Goal: Information Seeking & Learning: Learn about a topic

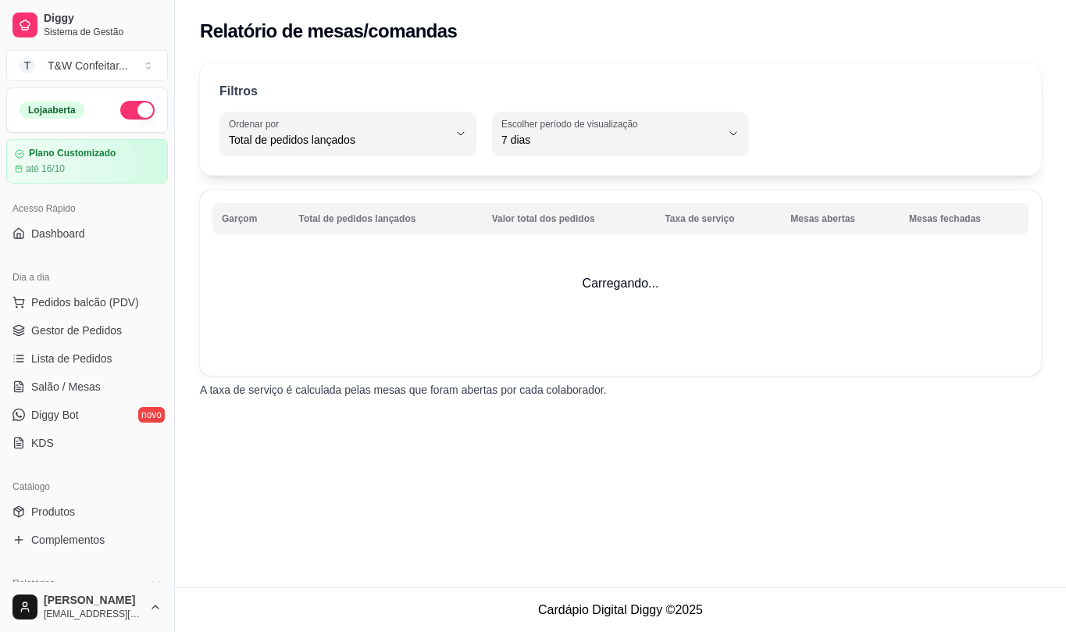
select select "TOTAL_OF_ORDERS"
select select "7"
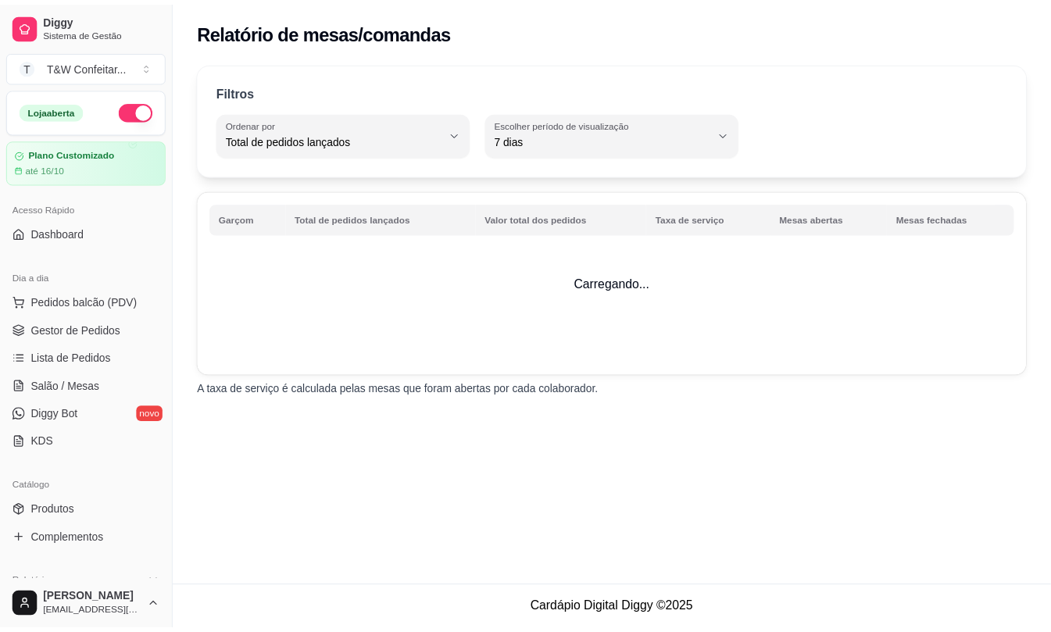
scroll to position [137, 0]
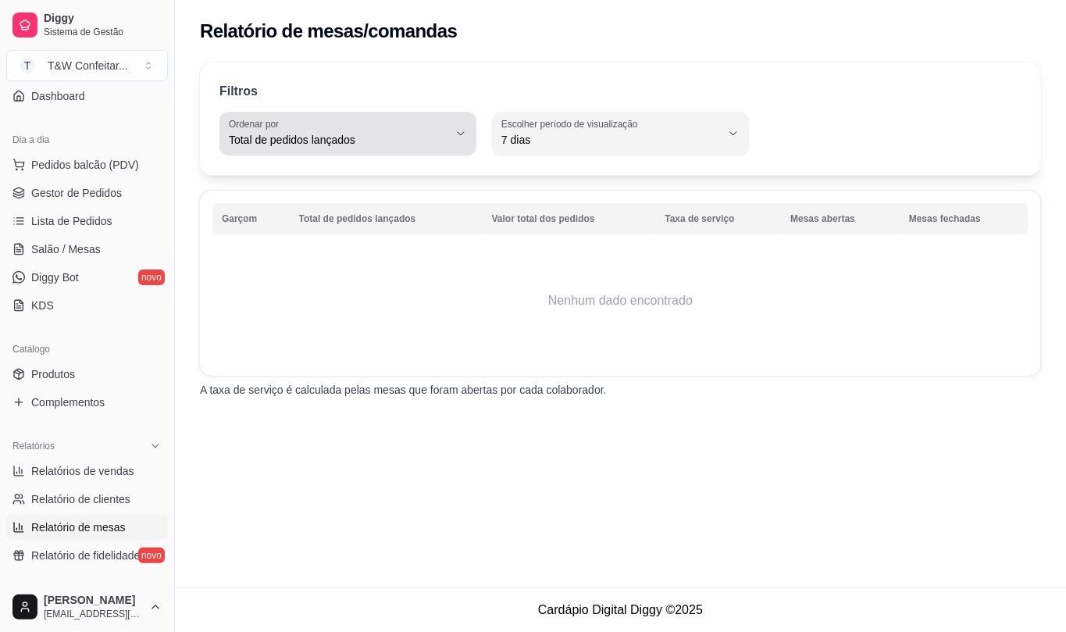
click at [377, 145] on span "Total de pedidos lançados" at bounding box center [339, 140] width 220 height 16
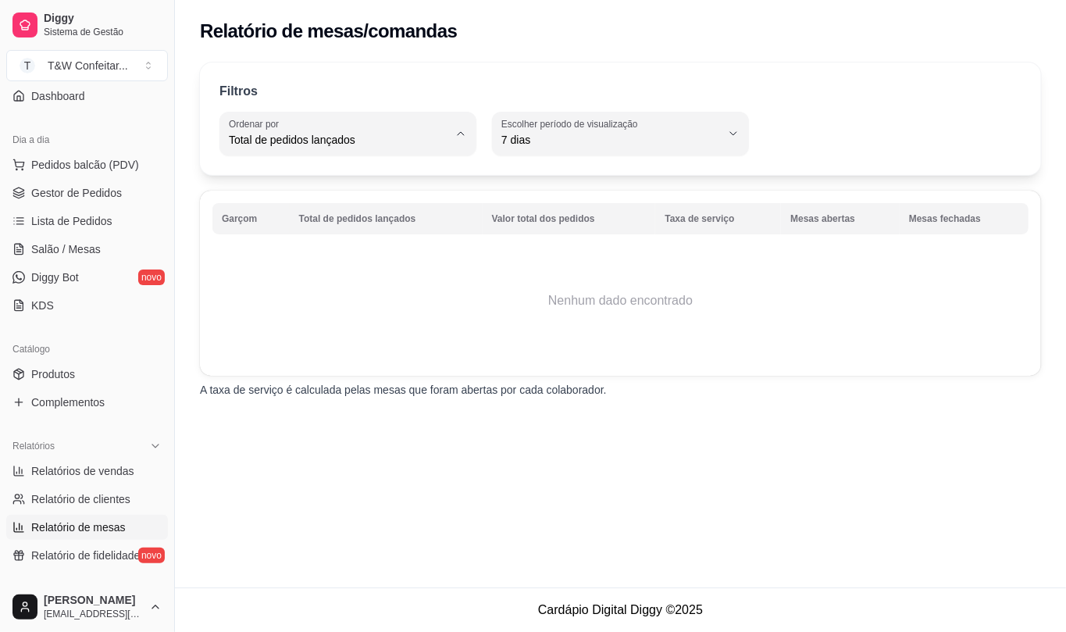
click at [359, 197] on span "Valor total dos pedidos" at bounding box center [341, 202] width 208 height 15
type input "TOTAL_AMOUNT_OF_ORDERS"
select select "TOTAL_AMOUNT_OF_ORDERS"
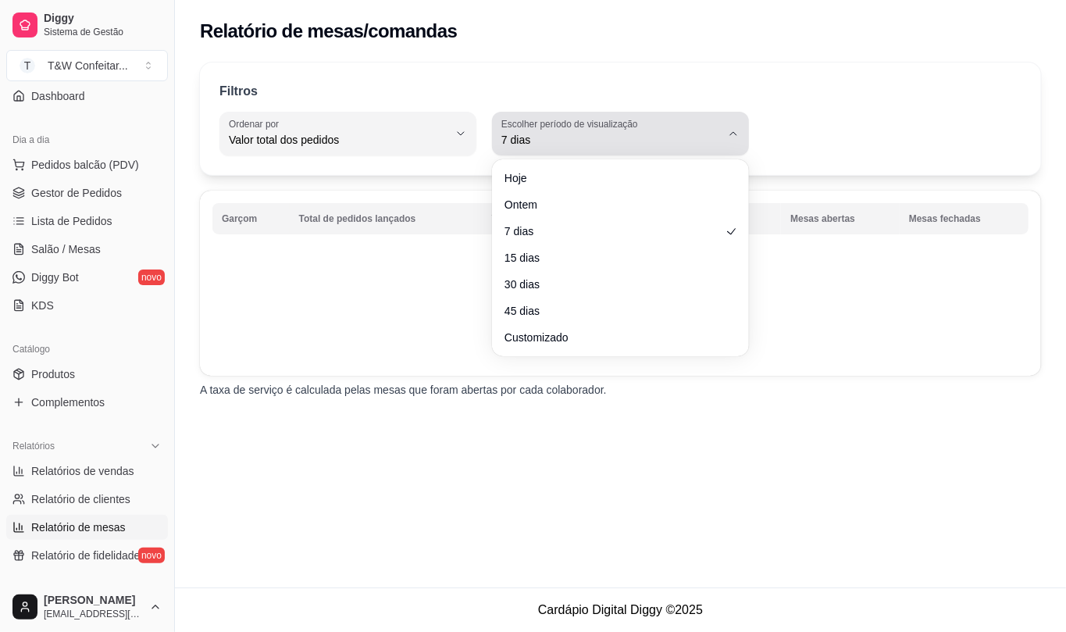
click at [557, 135] on span "7 dias" at bounding box center [612, 140] width 220 height 16
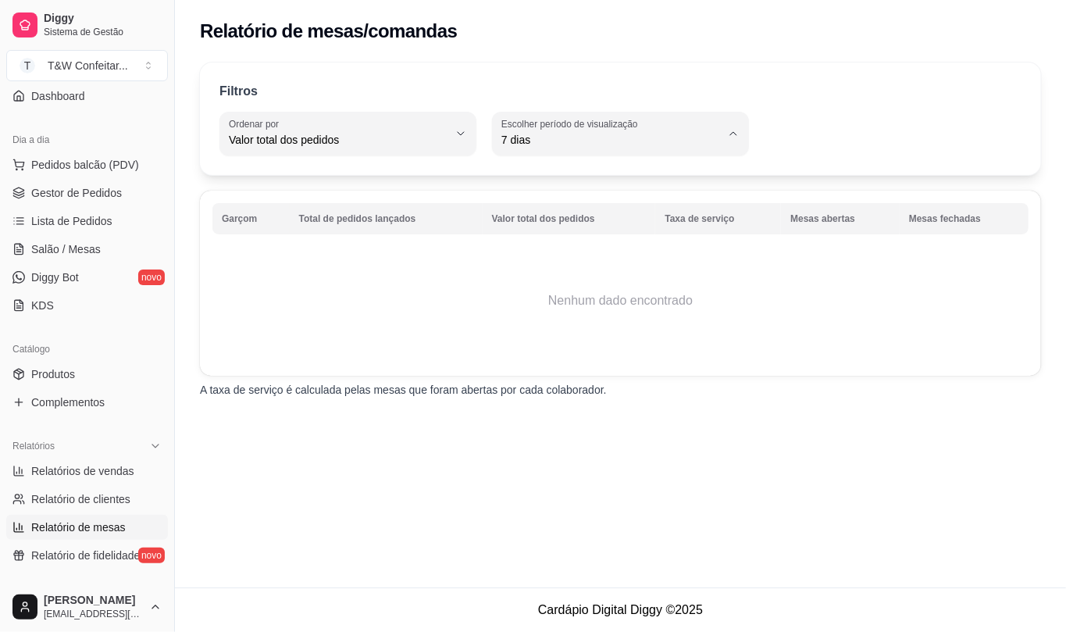
click at [517, 205] on span "Ontem" at bounding box center [613, 202] width 208 height 15
type input "1"
select select "1"
click at [120, 473] on span "Relatórios de vendas" at bounding box center [82, 471] width 103 height 16
select select "ALL"
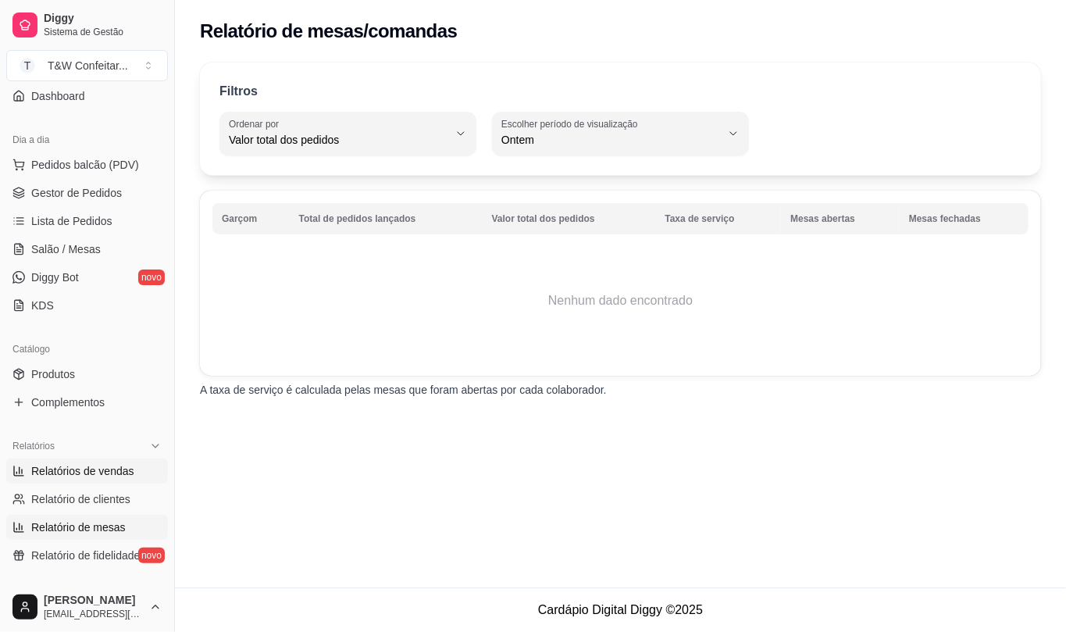
select select "ALL"
select select "0"
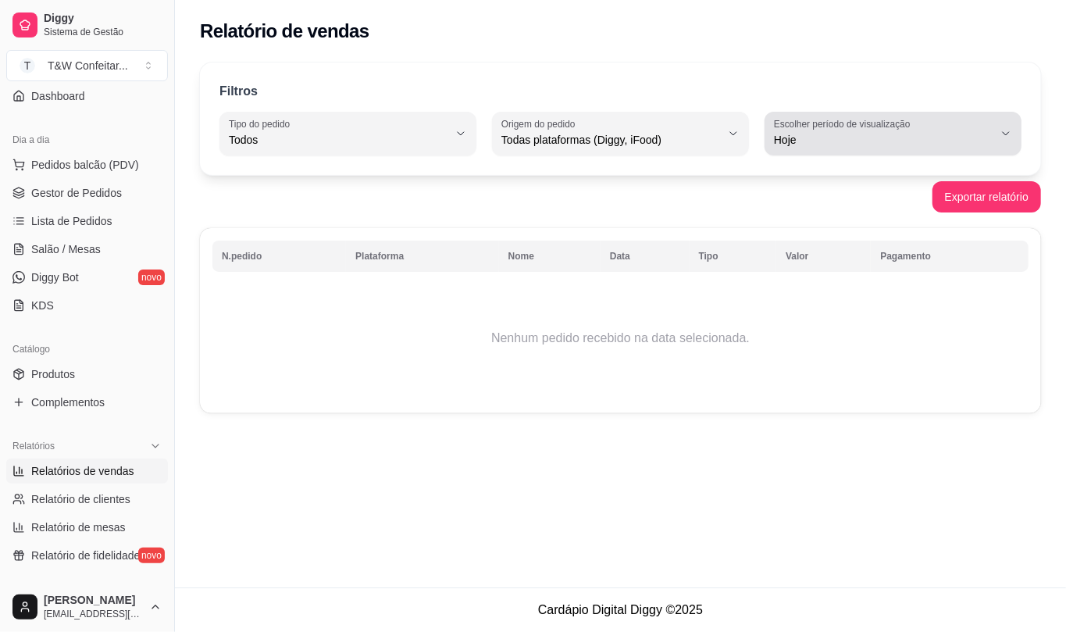
click at [819, 138] on span "Hoje" at bounding box center [884, 140] width 220 height 16
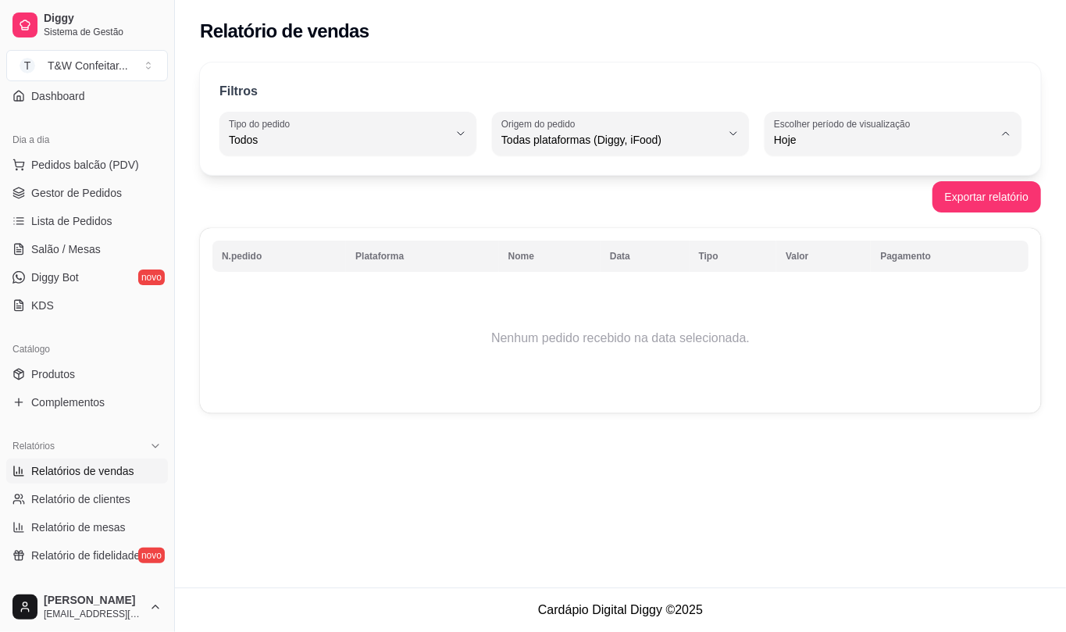
click at [807, 195] on li "Ontem" at bounding box center [893, 203] width 234 height 24
type input "1"
select select "1"
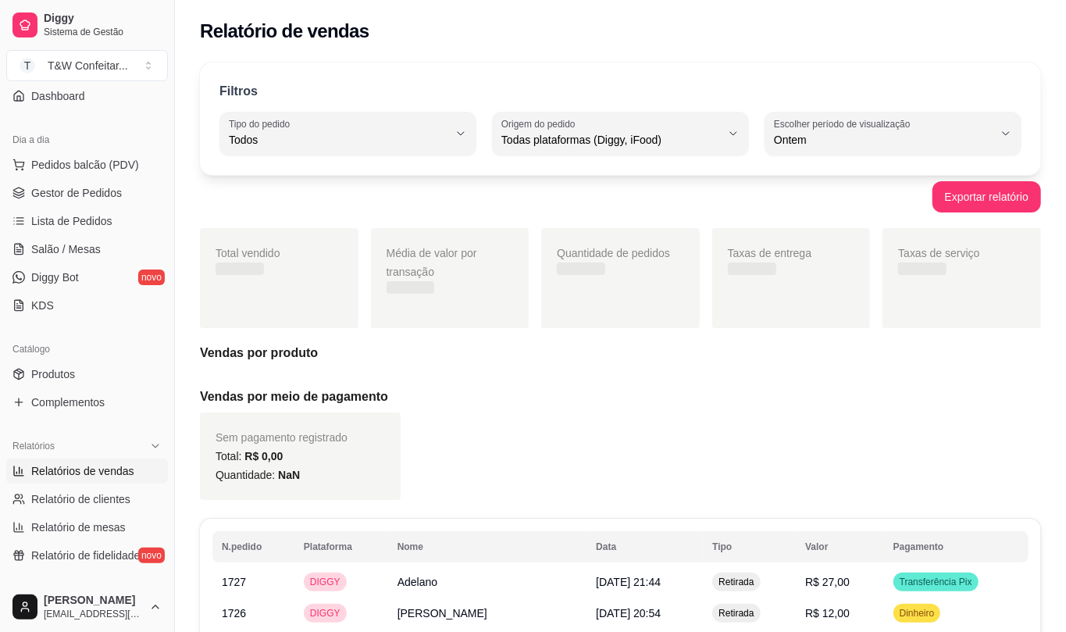
click at [433, 144] on span "Todos" at bounding box center [339, 140] width 220 height 16
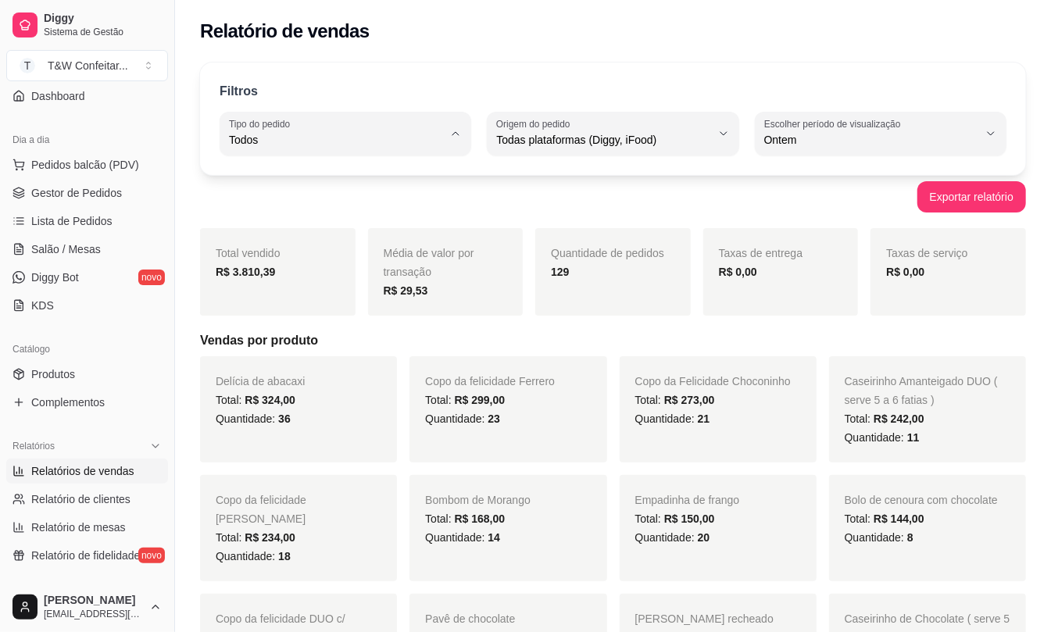
click at [341, 279] on span "Consumo local" at bounding box center [338, 279] width 202 height 15
type input "EAT_IN"
select select "EAT_IN"
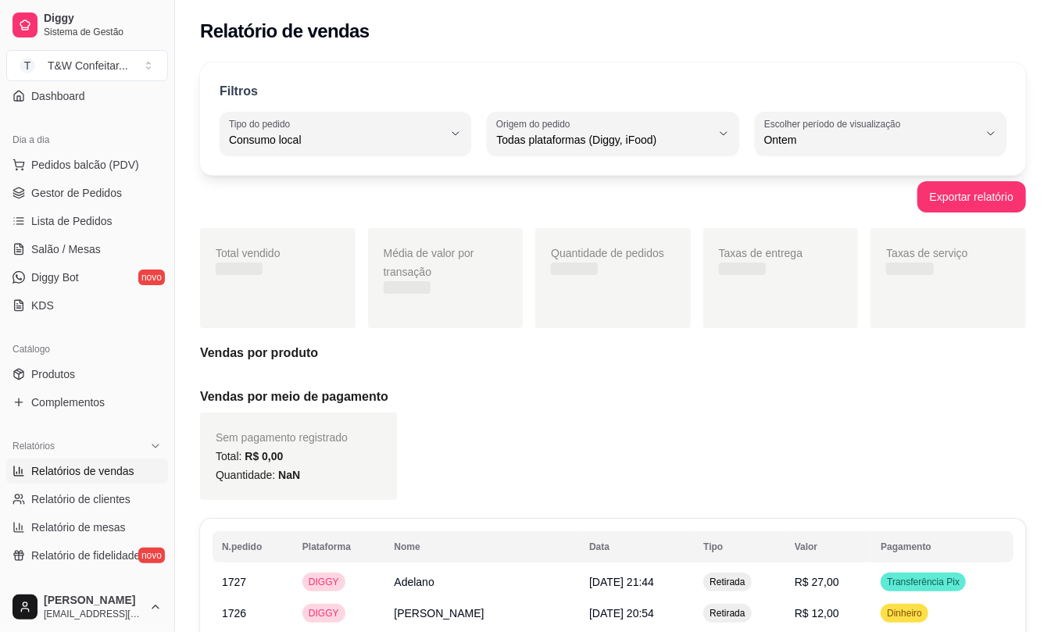
scroll to position [14, 0]
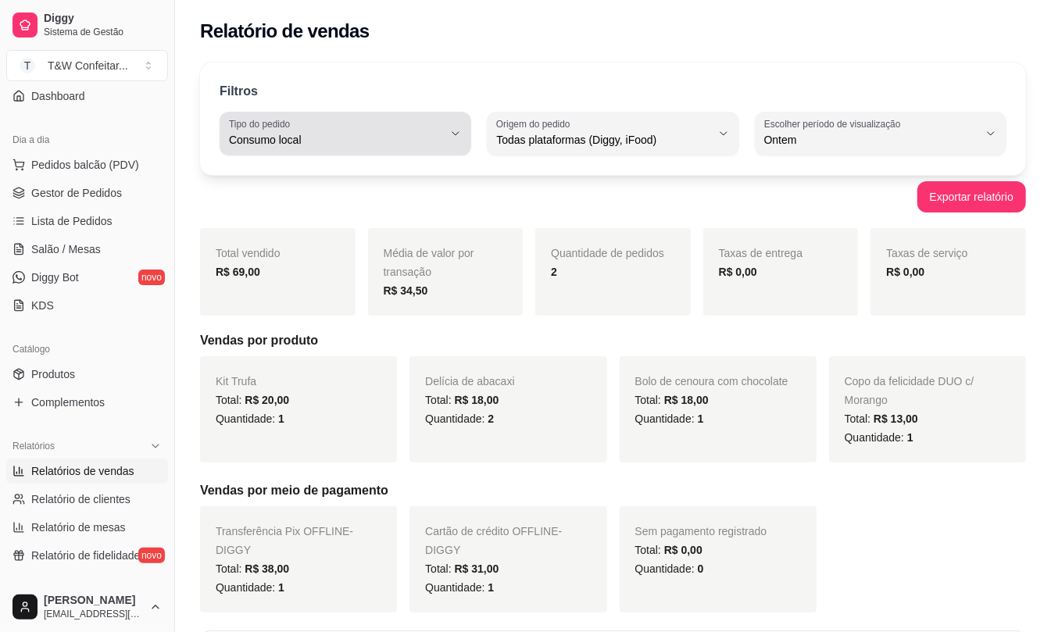
click at [366, 136] on span "Consumo local" at bounding box center [336, 140] width 214 height 16
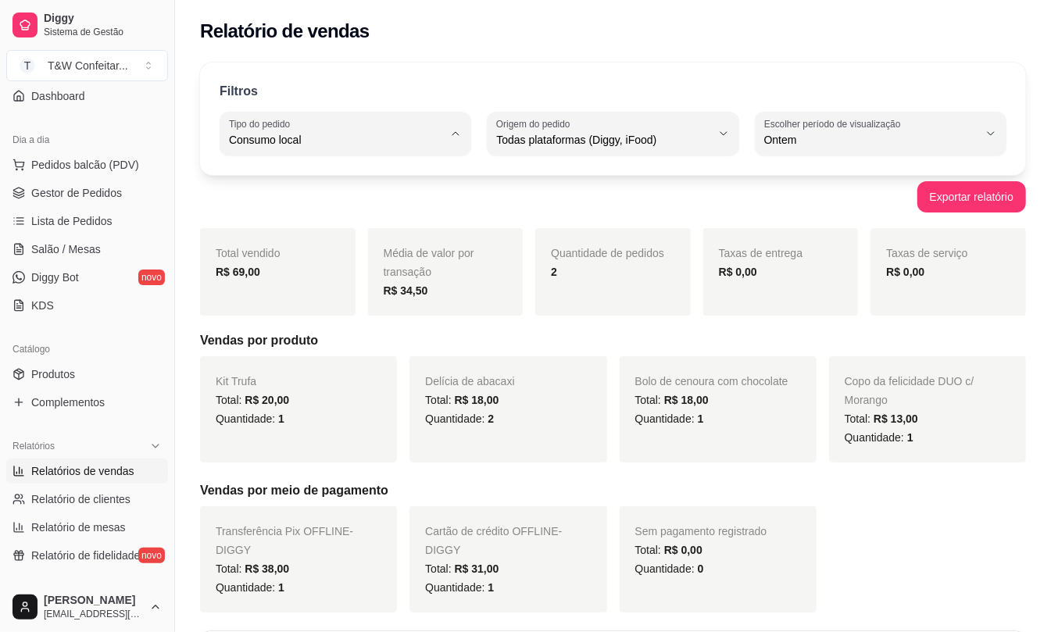
click at [298, 233] on span "Retirada" at bounding box center [338, 228] width 202 height 15
type input "PICKUP"
select select "PICKUP"
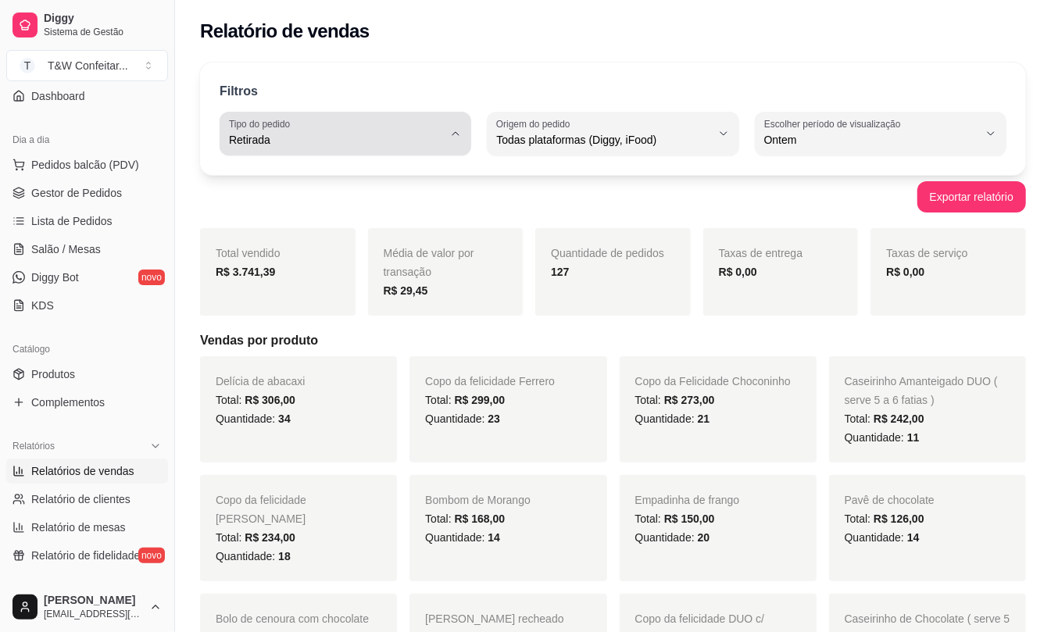
click at [341, 135] on span "Retirada" at bounding box center [336, 140] width 214 height 16
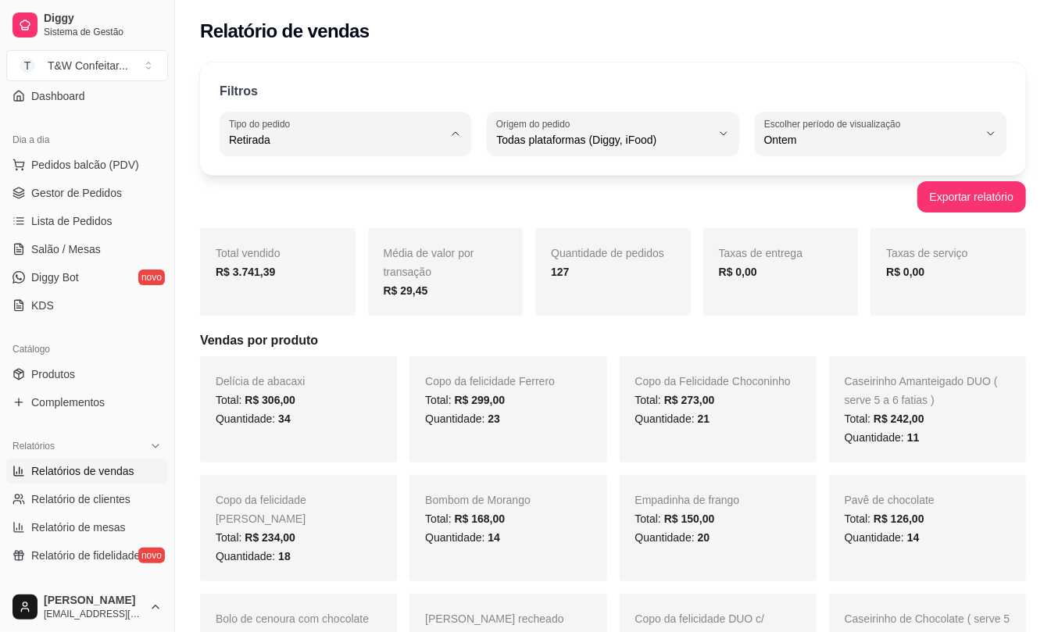
click at [280, 259] on span "Mesa" at bounding box center [338, 253] width 202 height 15
type input "IN_STORE"
select select "IN_STORE"
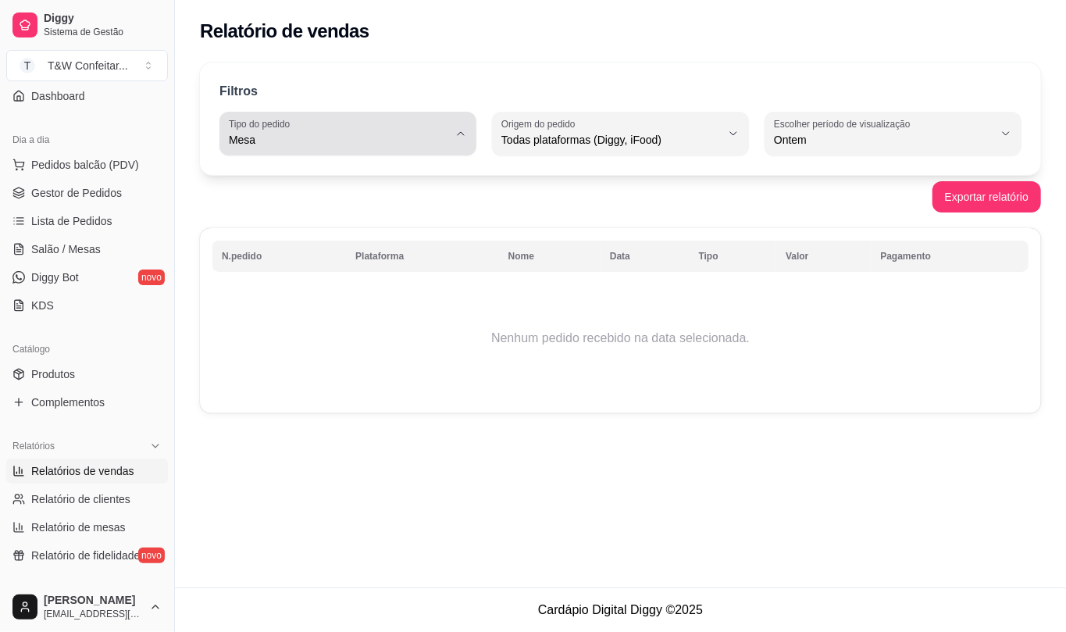
click at [348, 147] on span "Mesa" at bounding box center [339, 140] width 220 height 16
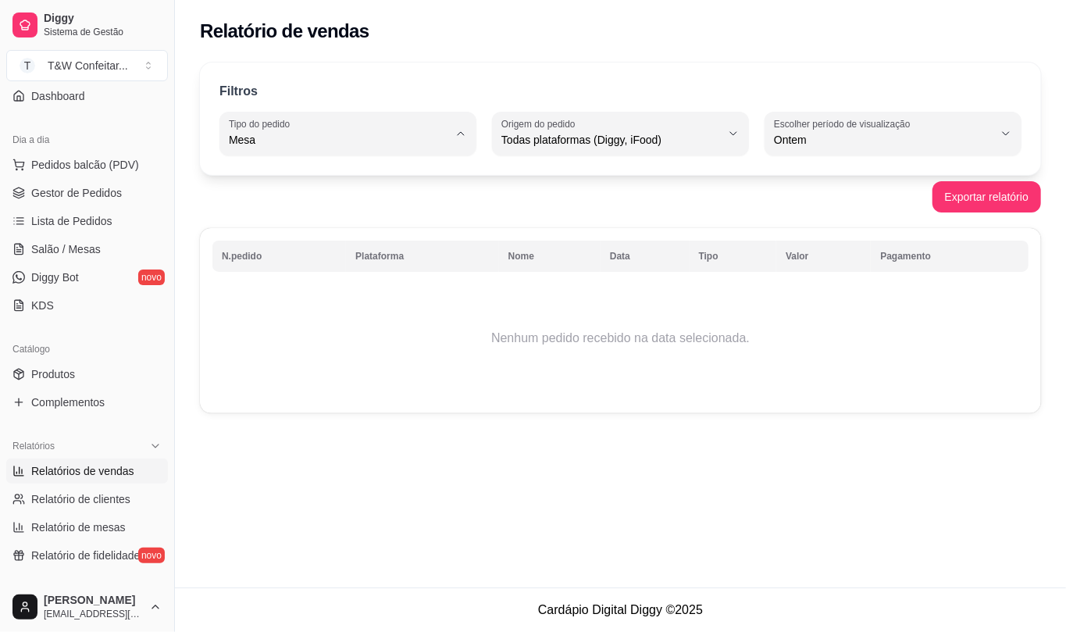
click at [305, 283] on span "Consumo local" at bounding box center [341, 279] width 208 height 15
type input "EAT_IN"
select select "EAT_IN"
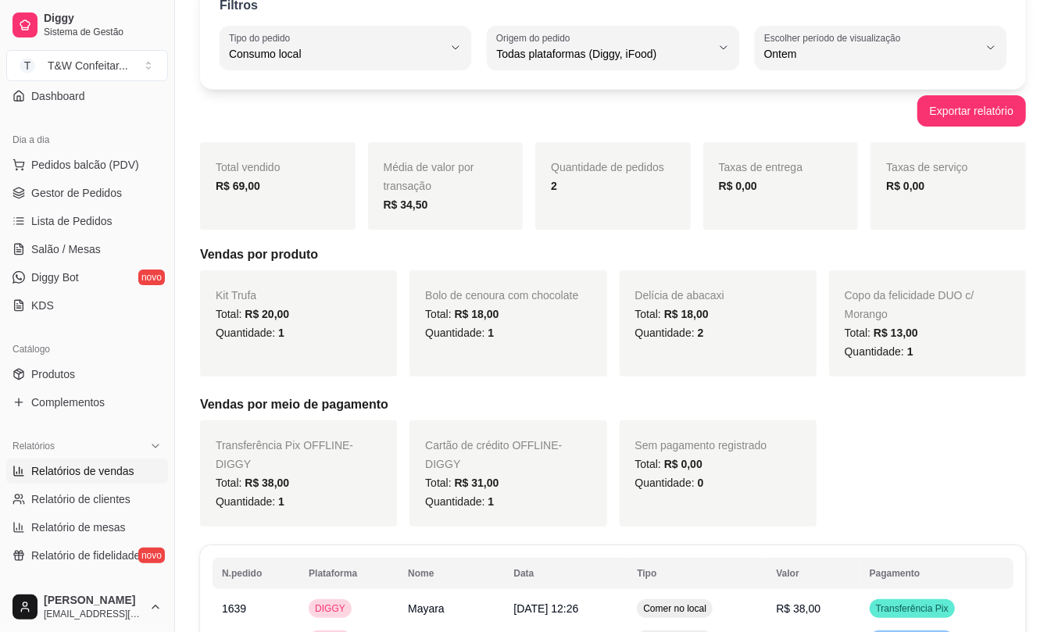
scroll to position [0, 0]
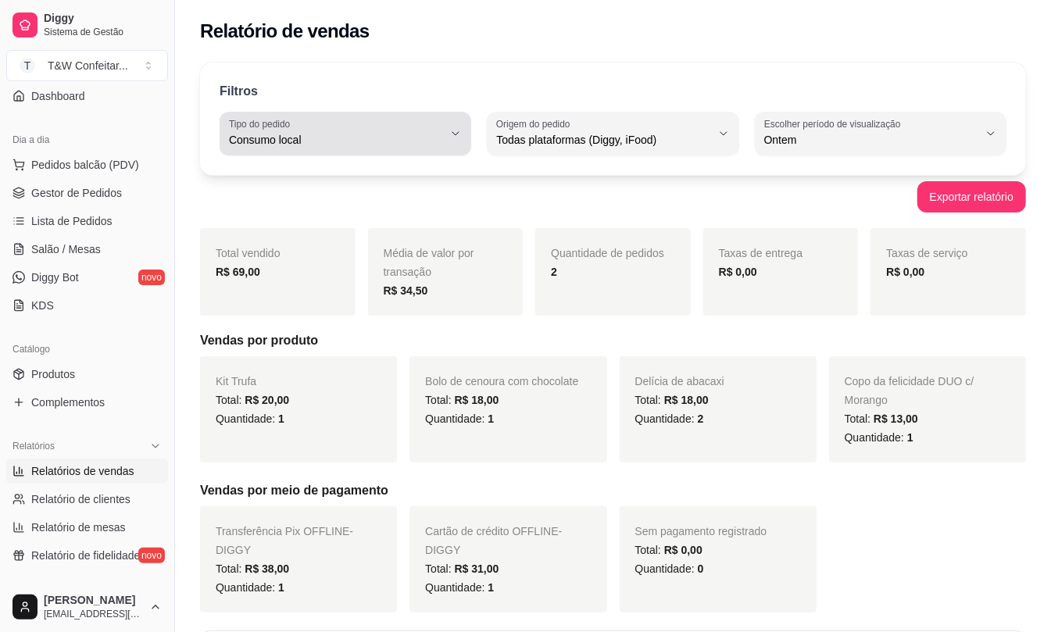
click at [345, 141] on span "Consumo local" at bounding box center [336, 140] width 214 height 16
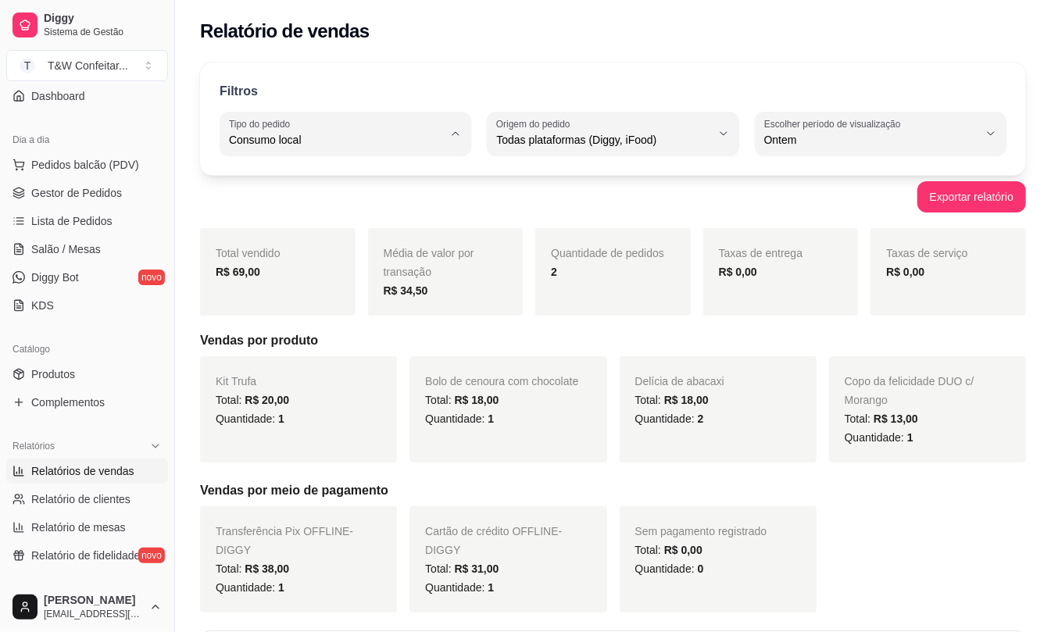
click at [316, 180] on span "Todos" at bounding box center [338, 177] width 202 height 15
type input "ALL"
select select "ALL"
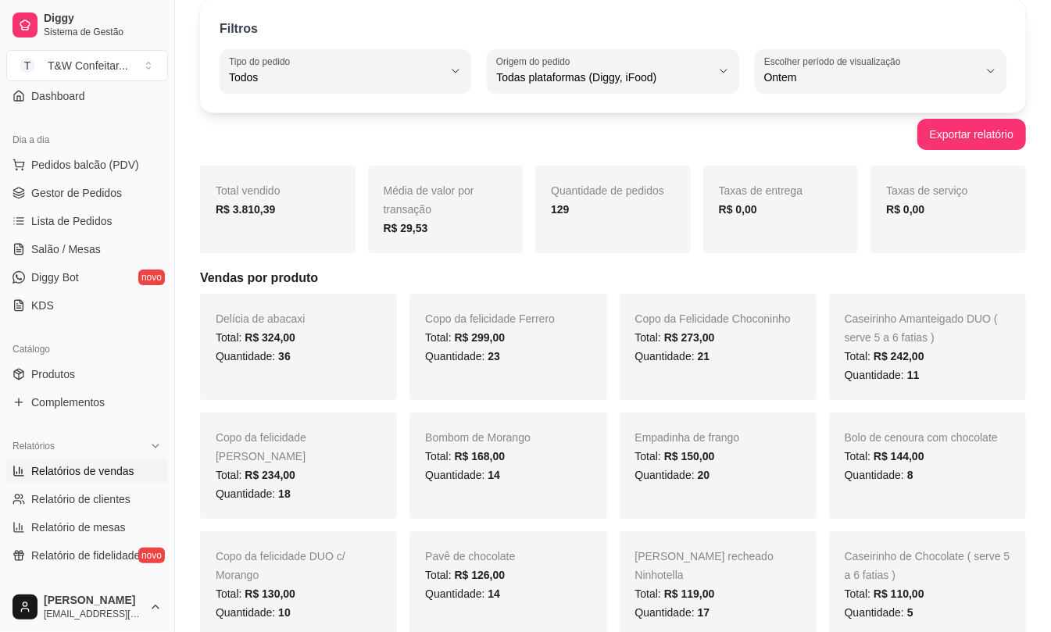
scroll to position [100, 0]
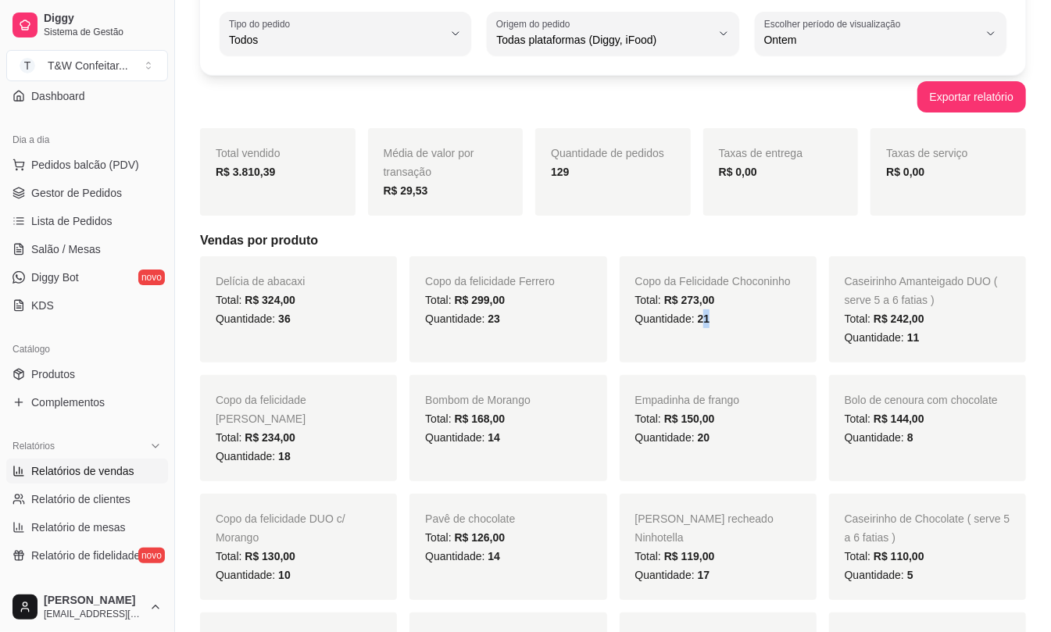
drag, startPoint x: 716, startPoint y: 320, endPoint x: 701, endPoint y: 322, distance: 14.9
click at [701, 322] on div "Quantidade: 21" at bounding box center [718, 318] width 166 height 19
drag, startPoint x: 700, startPoint y: 317, endPoint x: 719, endPoint y: 317, distance: 18.7
click at [719, 317] on div "Quantidade: 21" at bounding box center [718, 318] width 166 height 19
drag, startPoint x: 289, startPoint y: 442, endPoint x: 278, endPoint y: 447, distance: 11.9
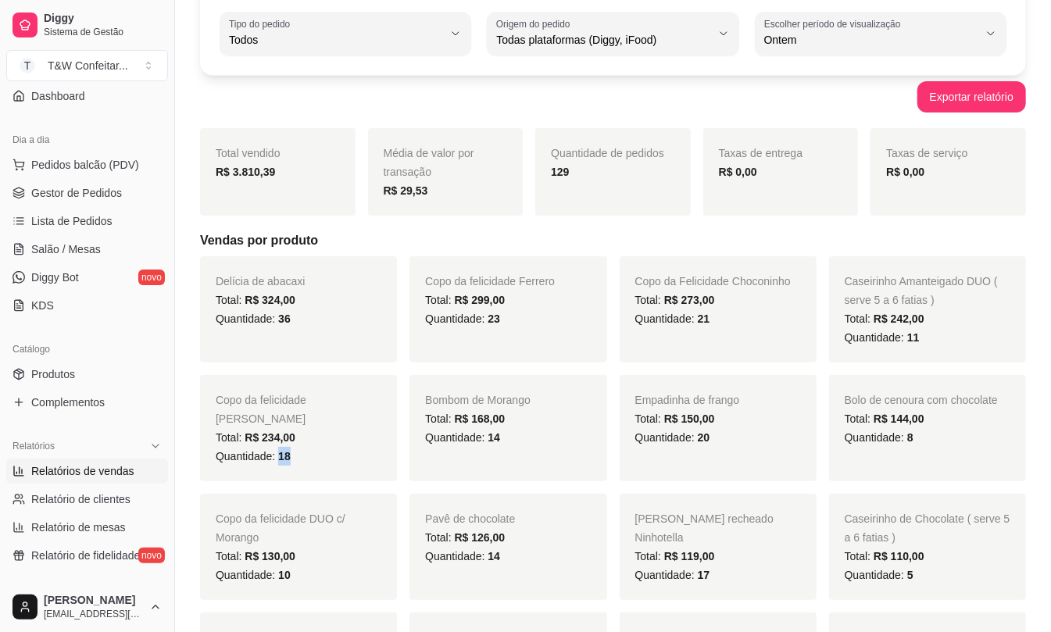
click at [278, 450] on span "18" at bounding box center [284, 456] width 12 height 12
drag, startPoint x: 511, startPoint y: 445, endPoint x: 482, endPoint y: 445, distance: 28.9
click at [482, 445] on div "Quantidade: 14" at bounding box center [508, 437] width 166 height 19
click at [556, 445] on div "Quantidade: 14" at bounding box center [508, 437] width 166 height 19
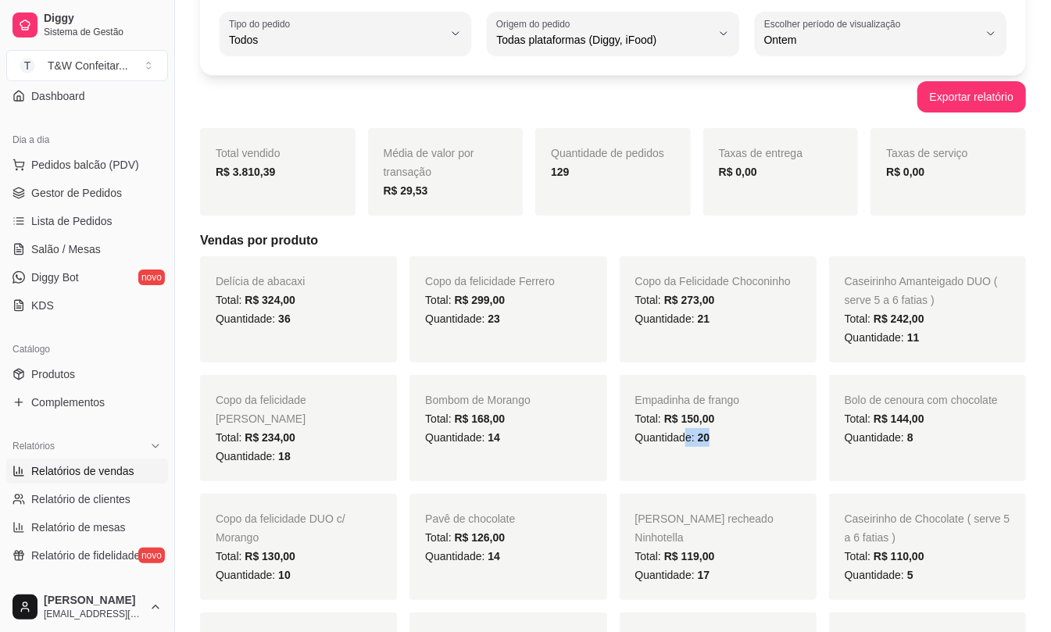
drag, startPoint x: 733, startPoint y: 436, endPoint x: 687, endPoint y: 436, distance: 45.3
click at [687, 436] on div "Quantidade: 20" at bounding box center [718, 437] width 166 height 19
click at [645, 439] on span "Quantidade: 20" at bounding box center [672, 437] width 75 height 12
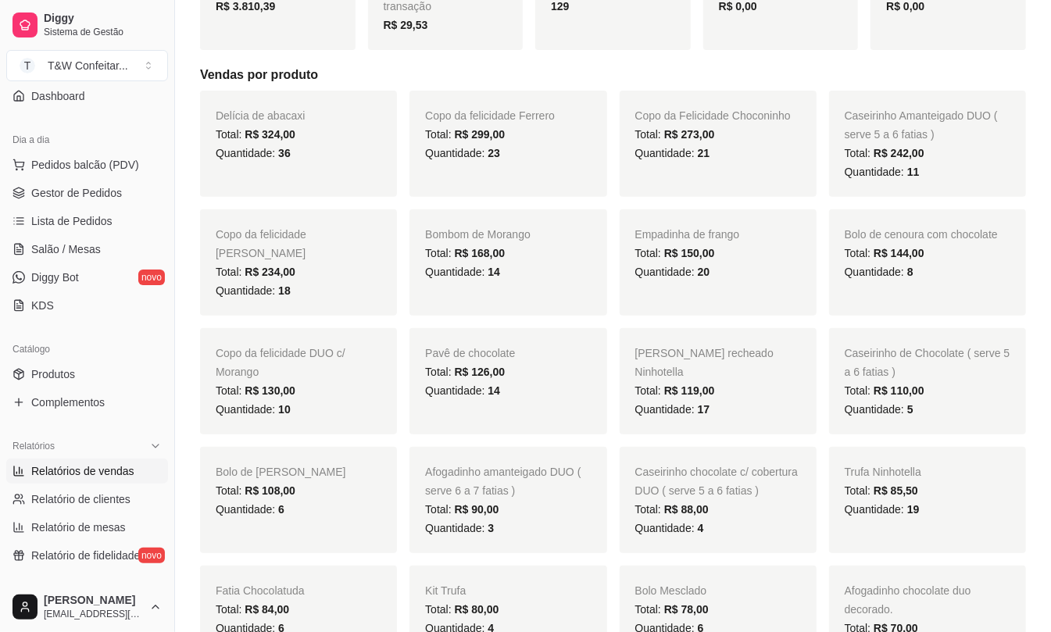
scroll to position [307, 0]
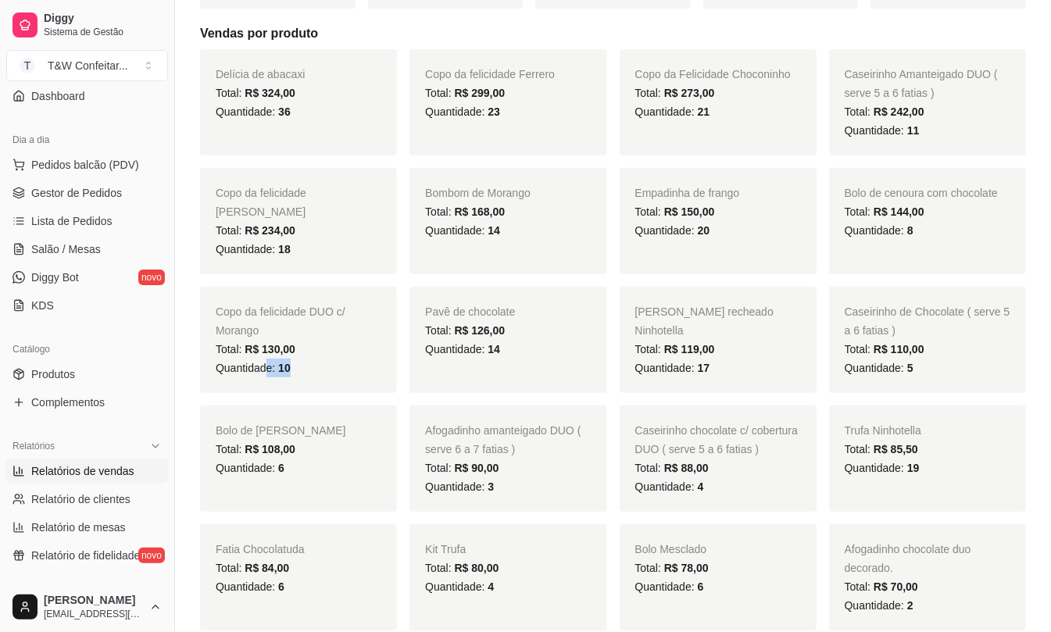
drag, startPoint x: 301, startPoint y: 359, endPoint x: 269, endPoint y: 359, distance: 32.0
click at [269, 359] on div "Quantidade: 10" at bounding box center [299, 368] width 166 height 19
drag, startPoint x: 291, startPoint y: 116, endPoint x: 278, endPoint y: 116, distance: 12.5
click at [278, 116] on div "Quantidade: 36" at bounding box center [299, 111] width 166 height 19
drag, startPoint x: 713, startPoint y: 342, endPoint x: 694, endPoint y: 342, distance: 19.5
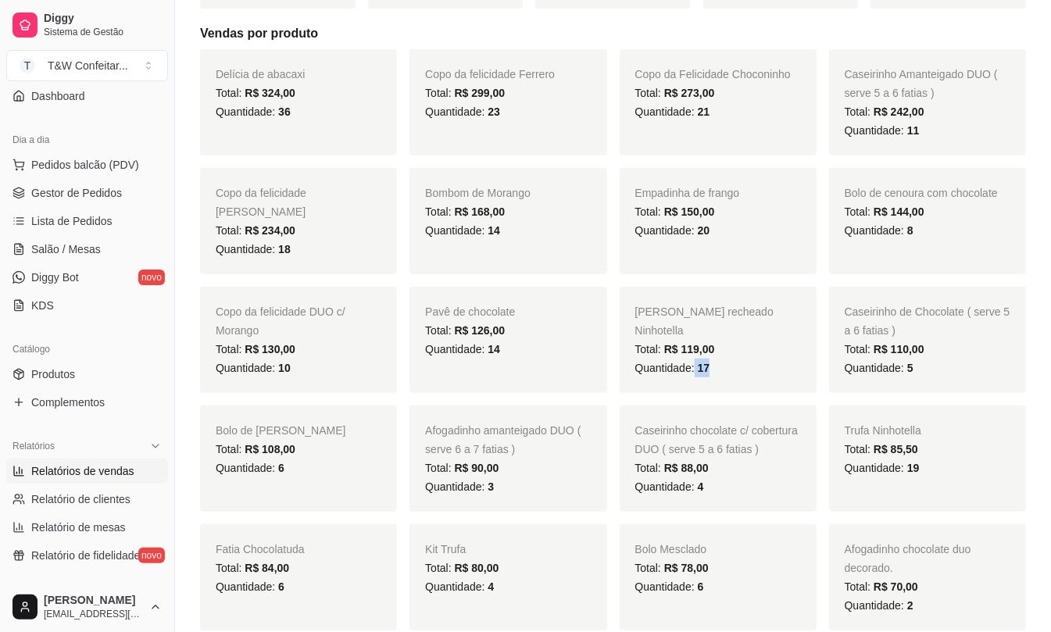
click at [694, 359] on div "Quantidade: 17" at bounding box center [718, 368] width 166 height 19
click at [710, 359] on div "Quantidade: 17" at bounding box center [718, 368] width 166 height 19
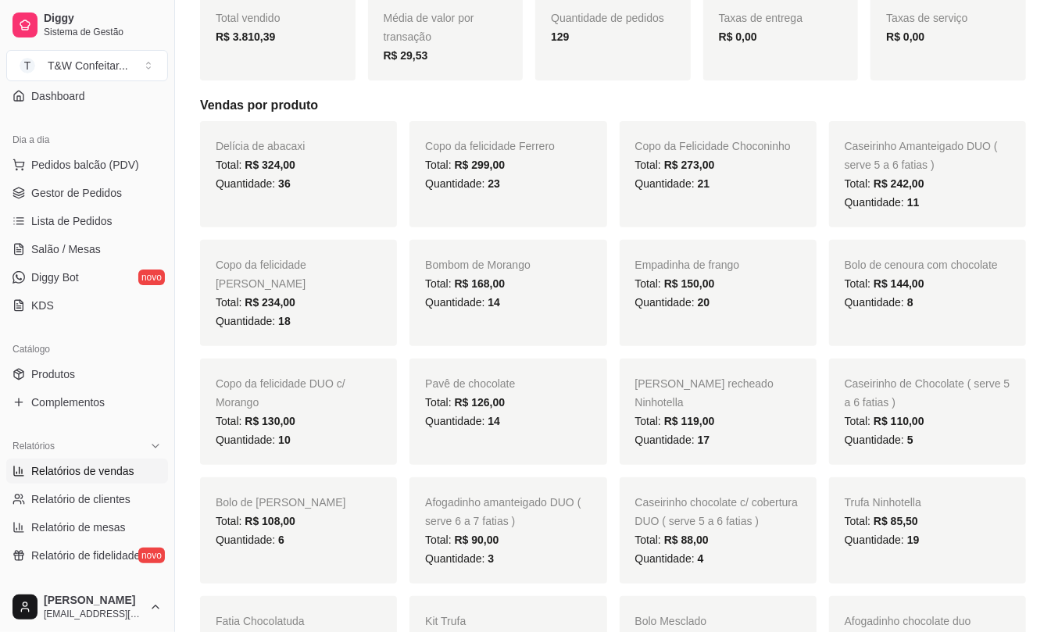
scroll to position [0, 0]
